Goal: Information Seeking & Learning: Learn about a topic

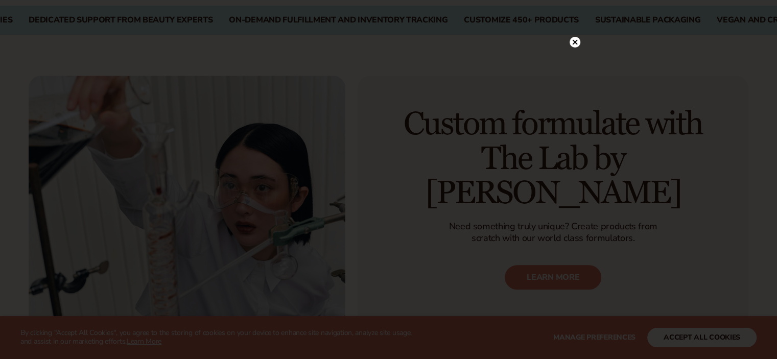
scroll to position [471, 0]
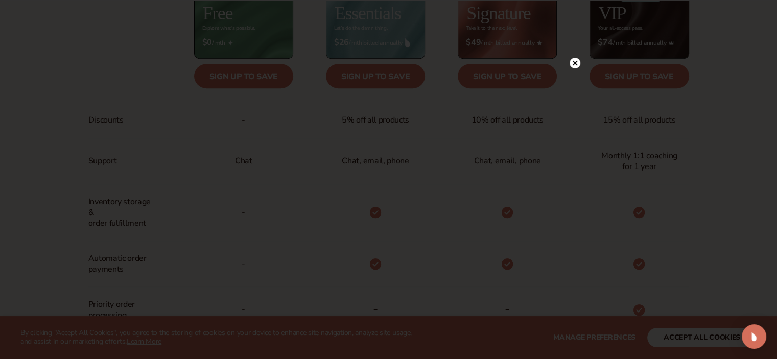
click at [576, 63] on circle at bounding box center [575, 63] width 11 height 11
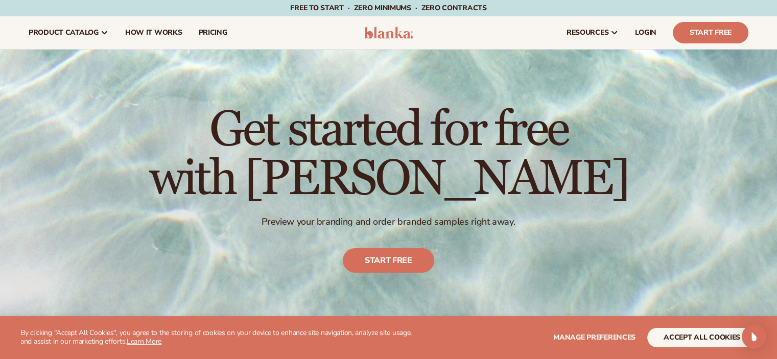
scroll to position [1, 0]
click at [217, 31] on span "pricing" at bounding box center [212, 32] width 29 height 8
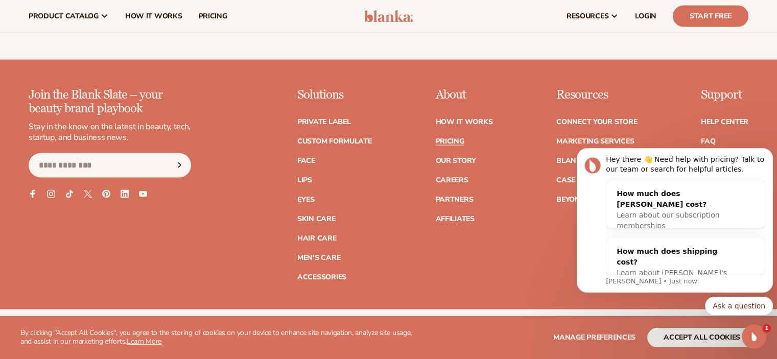
scroll to position [2109, 0]
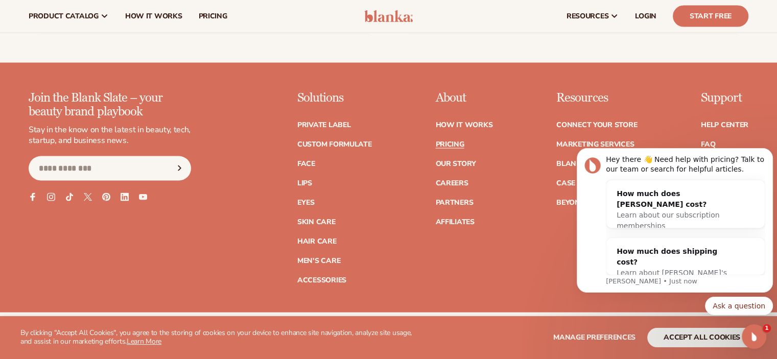
drag, startPoint x: 779, startPoint y: 21, endPoint x: 784, endPoint y: 243, distance: 221.2
click at [323, 240] on link "Hair Care" at bounding box center [316, 241] width 39 height 7
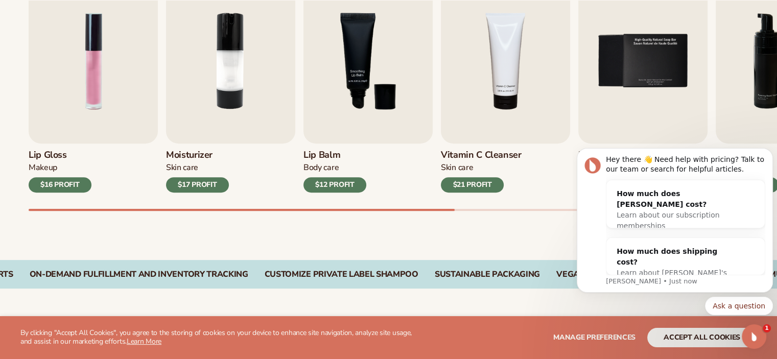
scroll to position [355, 0]
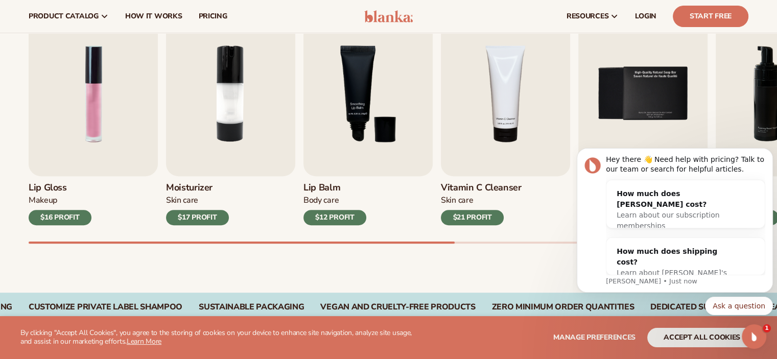
click at [506, 129] on img "4 / 9" at bounding box center [505, 93] width 129 height 165
click at [772, 150] on icon "Dismiss notification" at bounding box center [770, 151] width 6 height 6
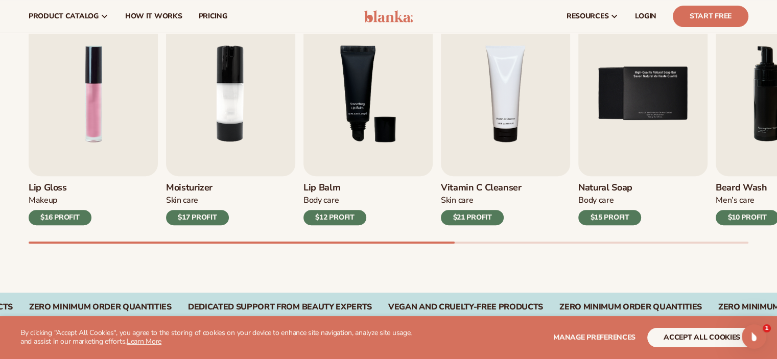
click at [671, 208] on div "Natural Soap Body Care $15 PROFIT" at bounding box center [642, 200] width 129 height 49
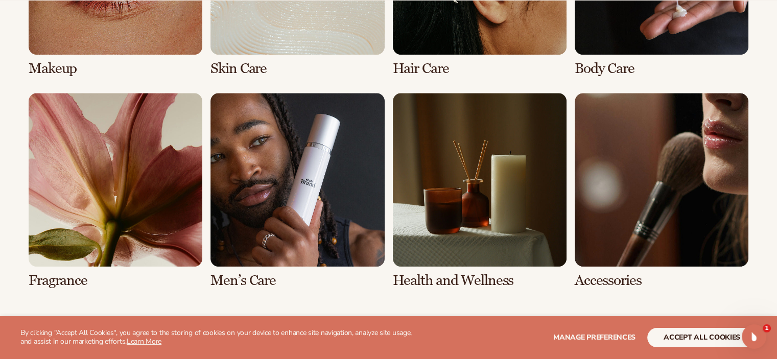
scroll to position [903, 0]
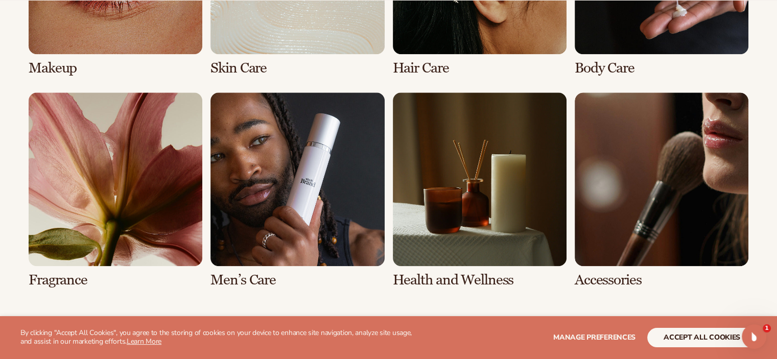
click at [473, 227] on link "7 / 8" at bounding box center [480, 190] width 174 height 196
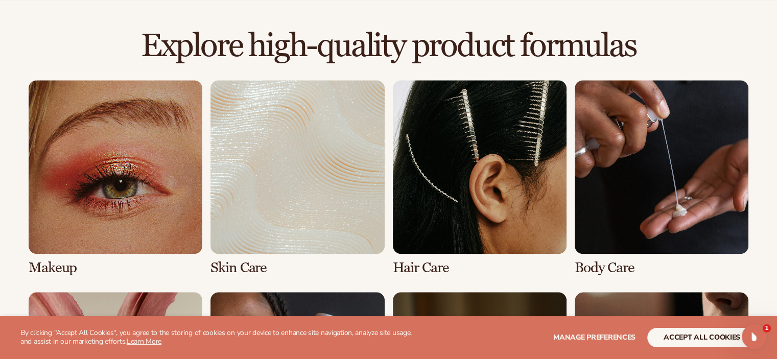
scroll to position [689, 0]
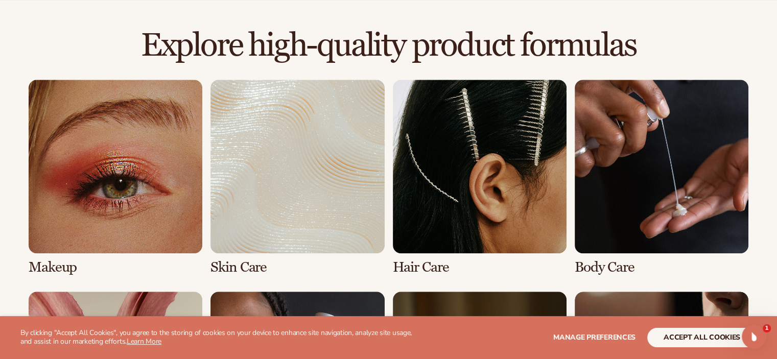
click at [532, 217] on link "3 / 8" at bounding box center [480, 178] width 174 height 196
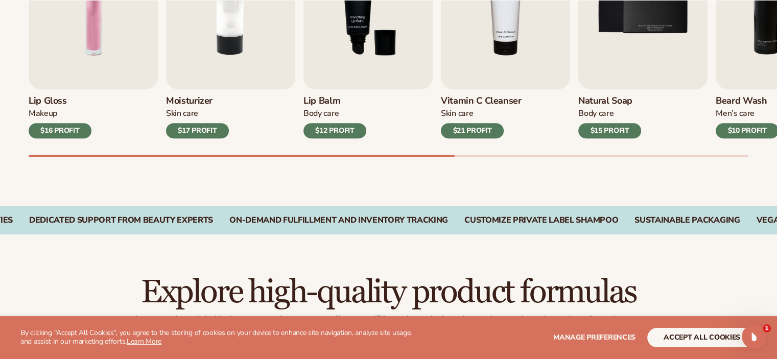
scroll to position [443, 0]
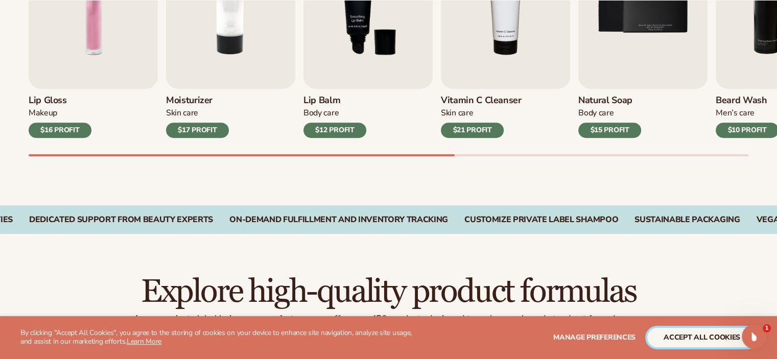
click at [682, 337] on button "accept all cookies" at bounding box center [701, 337] width 109 height 19
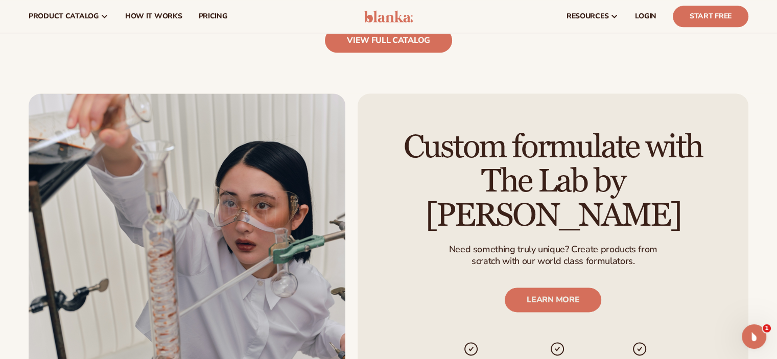
scroll to position [1189, 0]
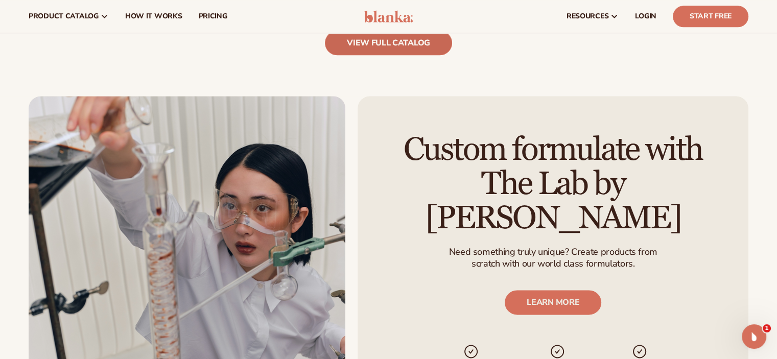
click at [376, 47] on link "view full catalog" at bounding box center [388, 43] width 127 height 25
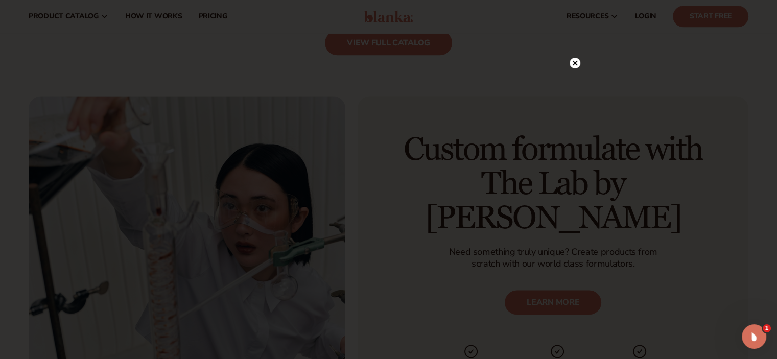
click at [574, 63] on icon at bounding box center [574, 63] width 5 height 5
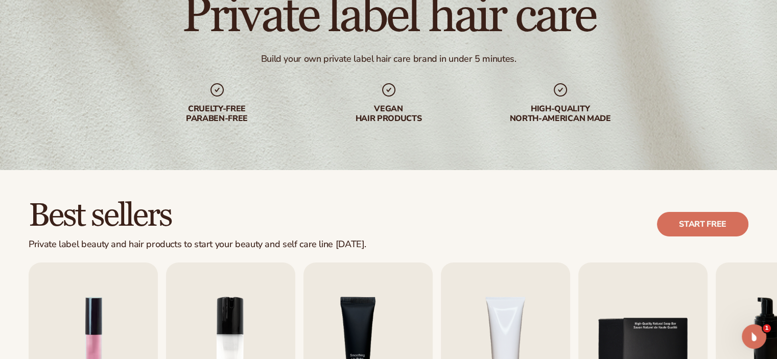
scroll to position [0, 0]
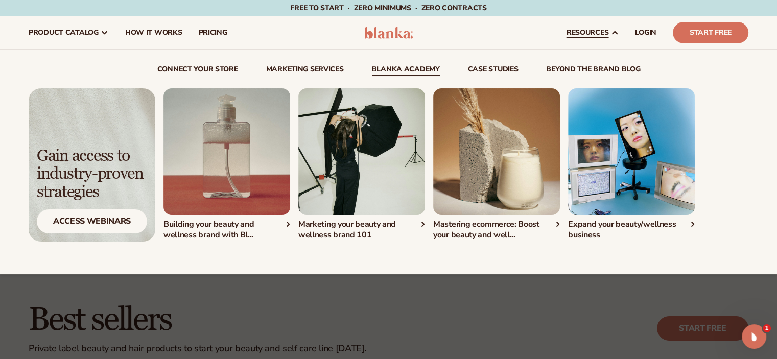
click at [414, 72] on link "Blanka Academy" at bounding box center [406, 71] width 68 height 10
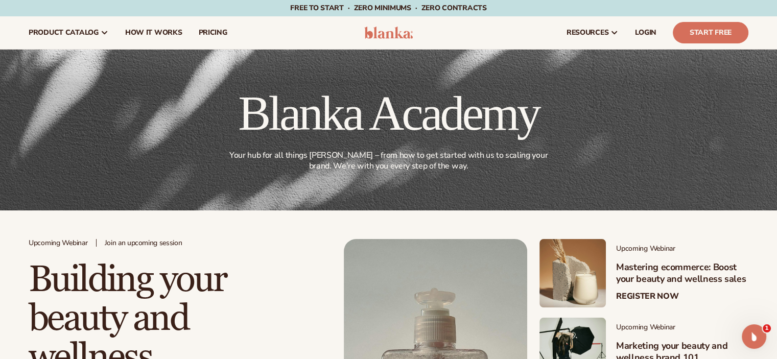
drag, startPoint x: 0, startPoint y: 0, endPoint x: 768, endPoint y: -21, distance: 768.5
click at [768, 0] on html "Skip to content Free to start · ZERO minimums · ZERO contracts · Free to start …" at bounding box center [388, 179] width 777 height 359
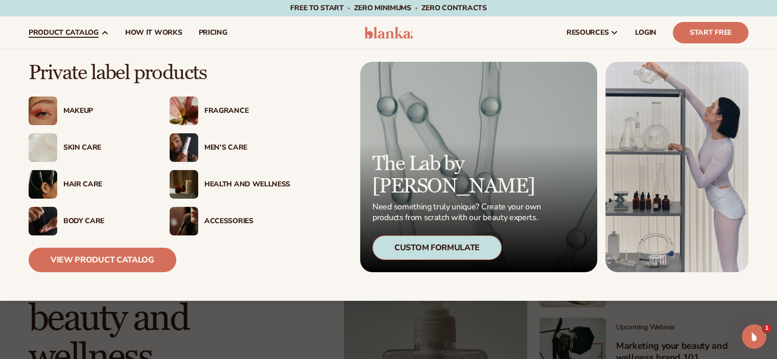
click at [85, 220] on div "Body Care" at bounding box center [106, 221] width 86 height 9
